Goal: Check status: Check status

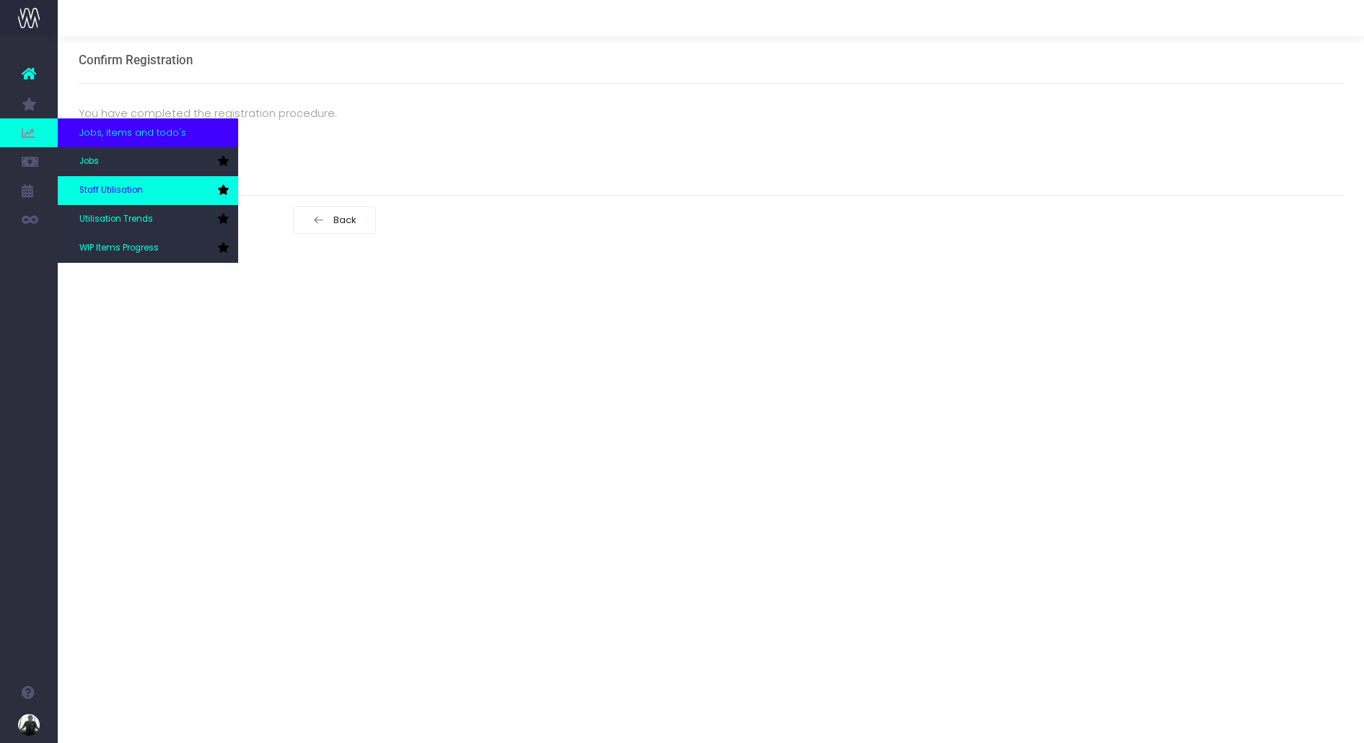
click at [100, 186] on span "Staff Utilisation" at bounding box center [111, 190] width 64 height 13
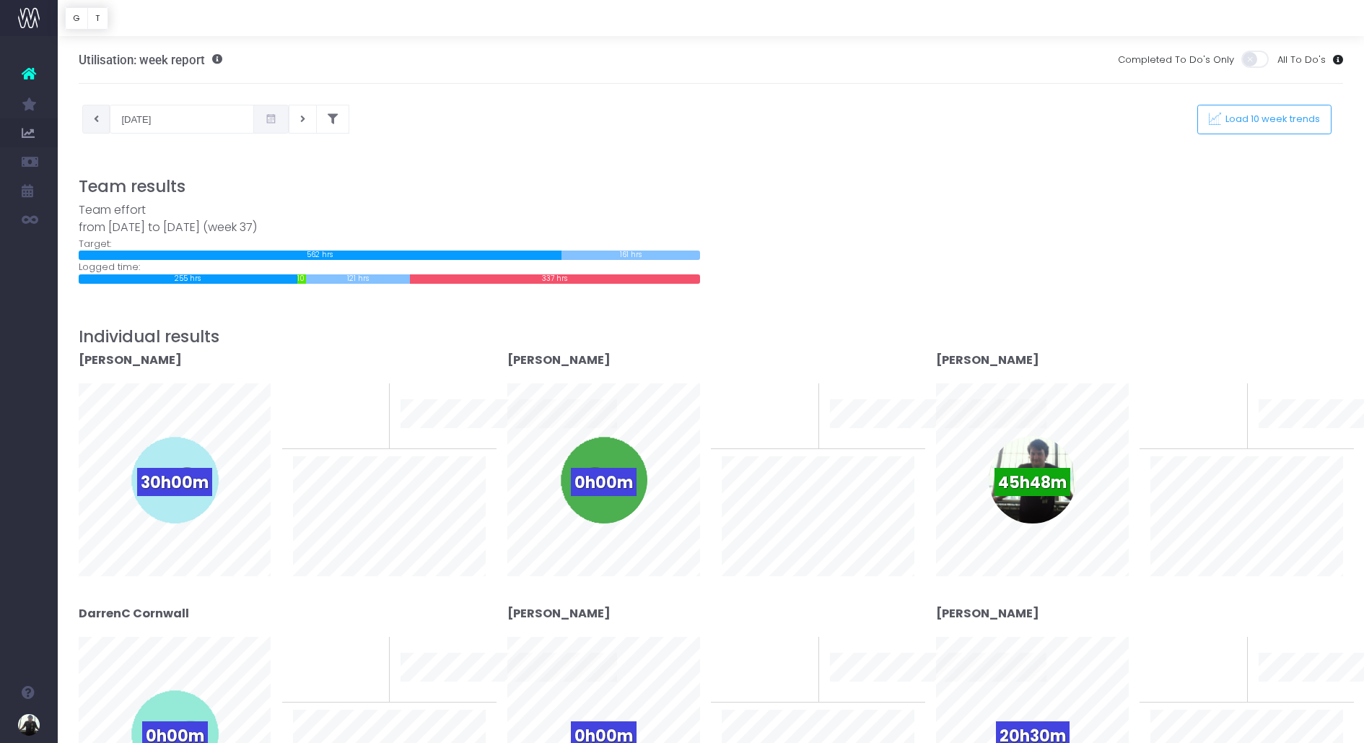
click at [88, 131] on button at bounding box center [96, 119] width 28 height 29
type input "04-09-2025"
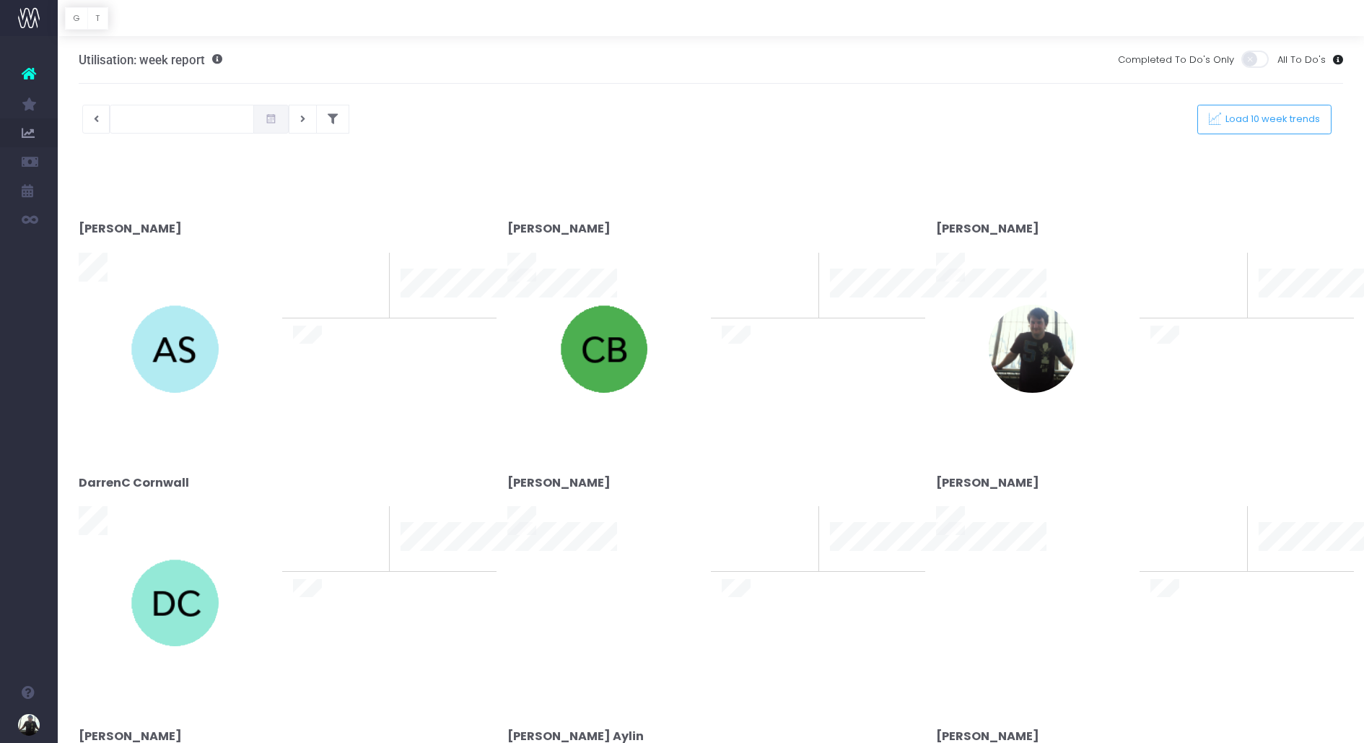
type input "[DATE]"
